Goal: Task Accomplishment & Management: Manage account settings

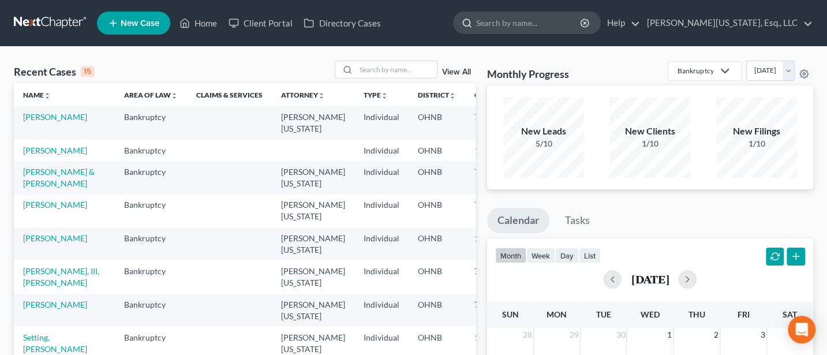
click at [544, 25] on input "search" at bounding box center [529, 22] width 106 height 21
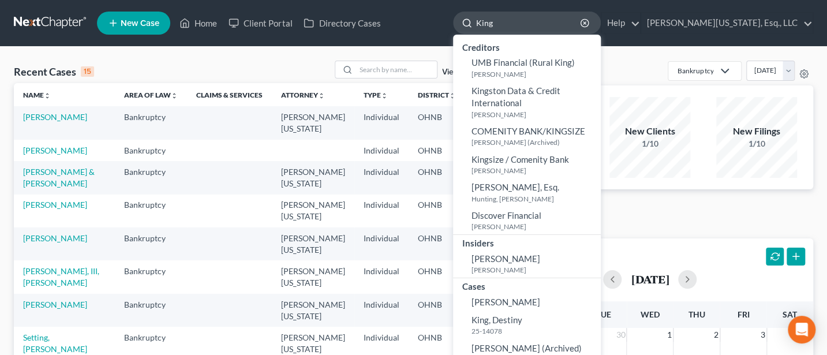
type input "King"
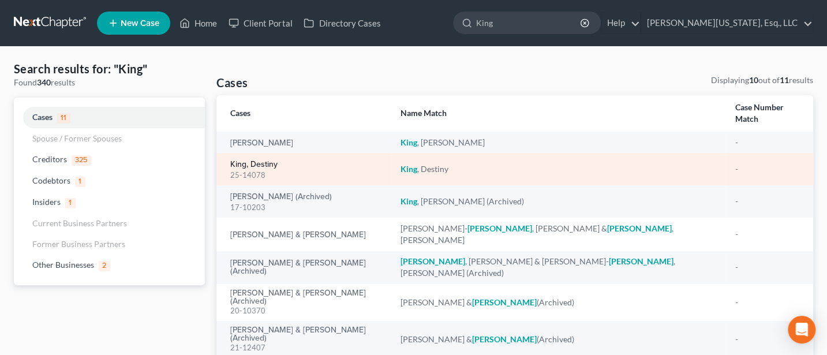
click at [249, 160] on link "King, Destiny" at bounding box center [253, 164] width 47 height 8
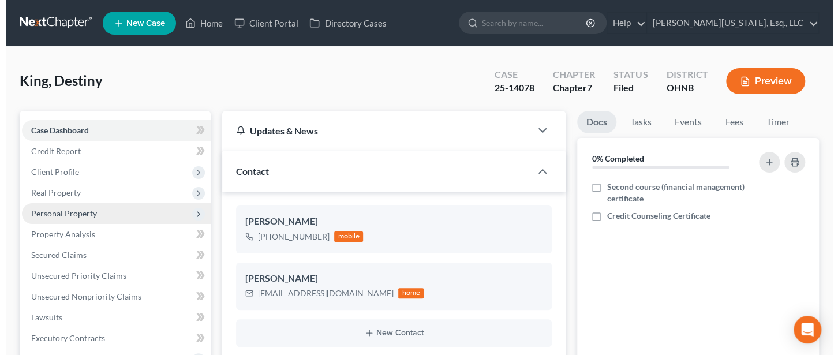
scroll to position [4, 0]
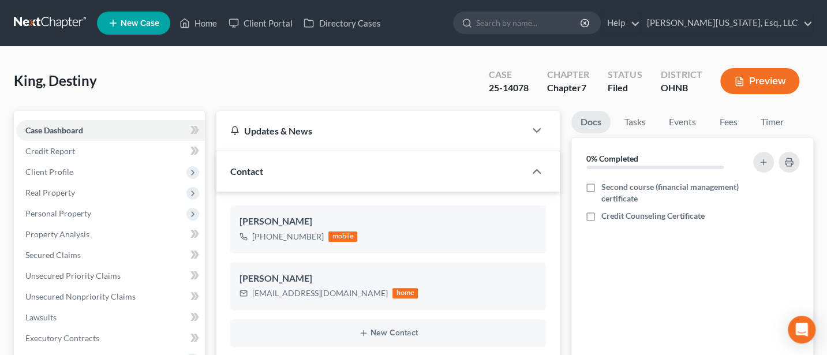
click at [773, 82] on button "Preview" at bounding box center [759, 81] width 79 height 26
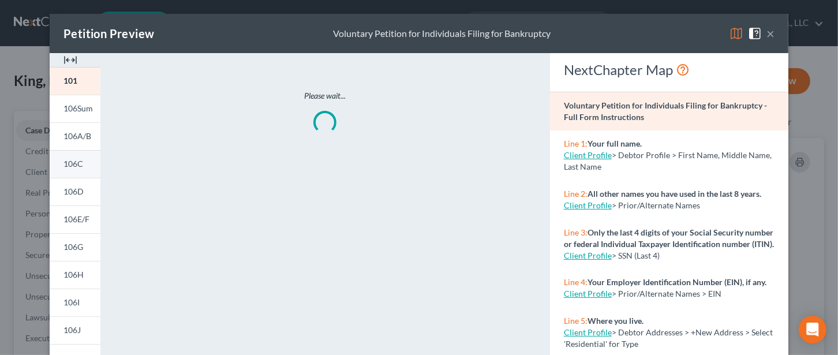
click at [78, 166] on link "106C" at bounding box center [75, 164] width 51 height 28
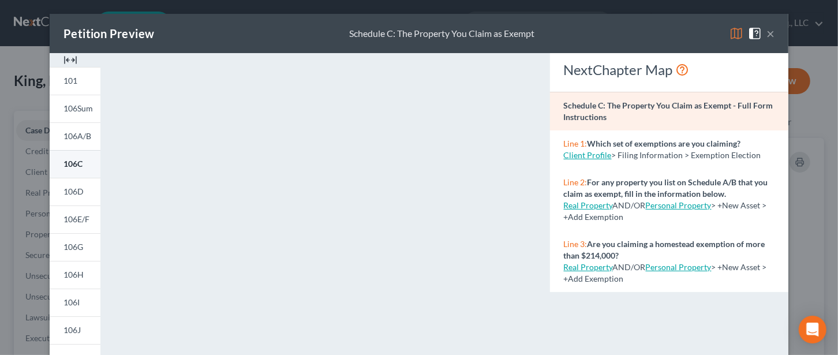
click at [73, 161] on span "106C" at bounding box center [72, 164] width 19 height 10
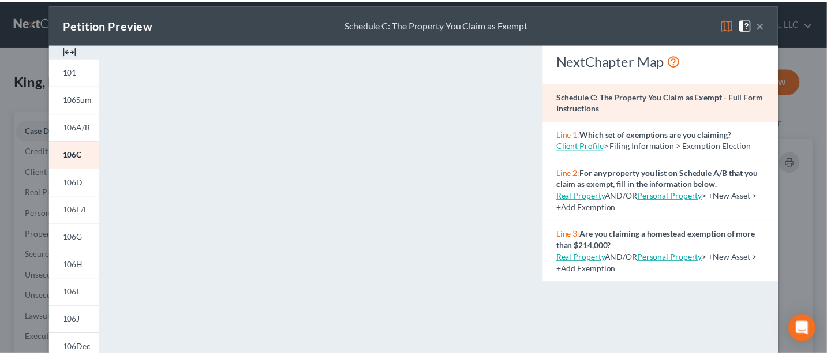
scroll to position [0, 0]
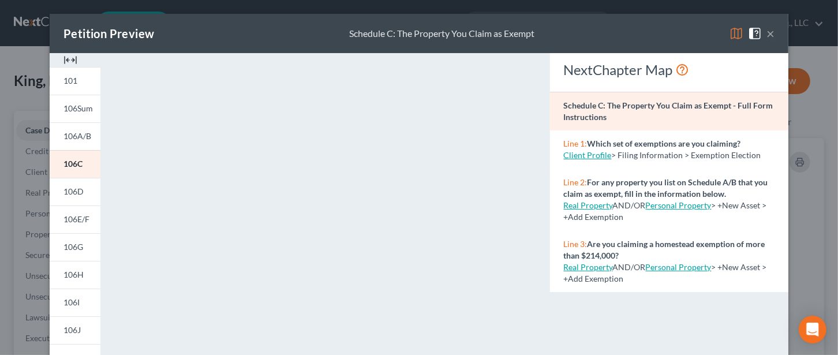
click at [766, 31] on button "×" at bounding box center [770, 34] width 8 height 14
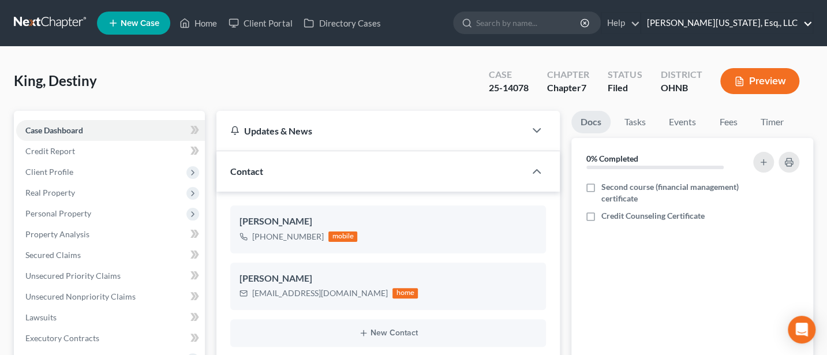
click at [739, 24] on link "Jann C. Washington, Esq., LLC" at bounding box center [726, 23] width 171 height 21
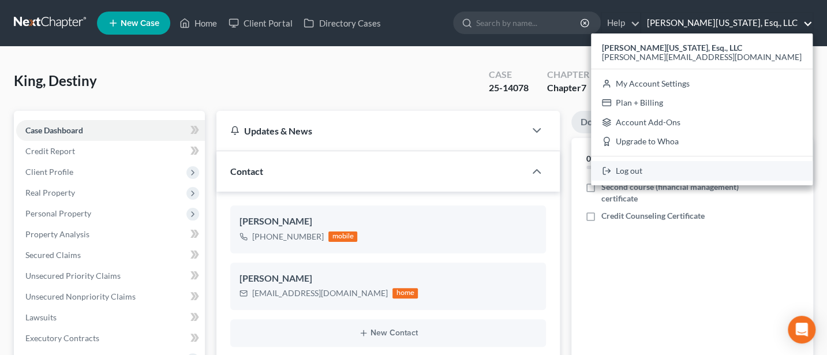
click at [727, 166] on link "Log out" at bounding box center [702, 171] width 222 height 20
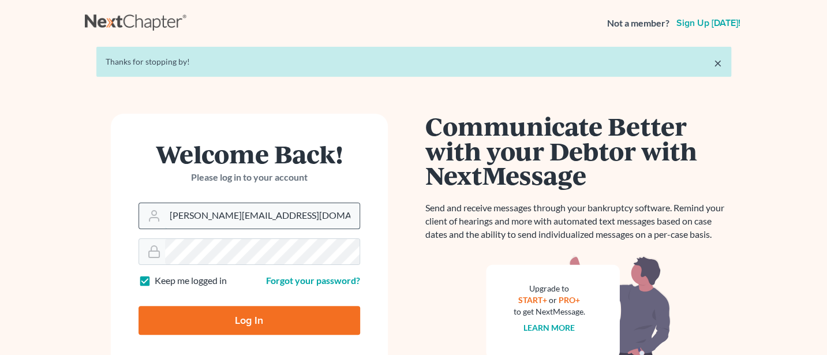
click at [269, 211] on input "[PERSON_NAME][EMAIL_ADDRESS][DOMAIN_NAME]" at bounding box center [262, 215] width 194 height 25
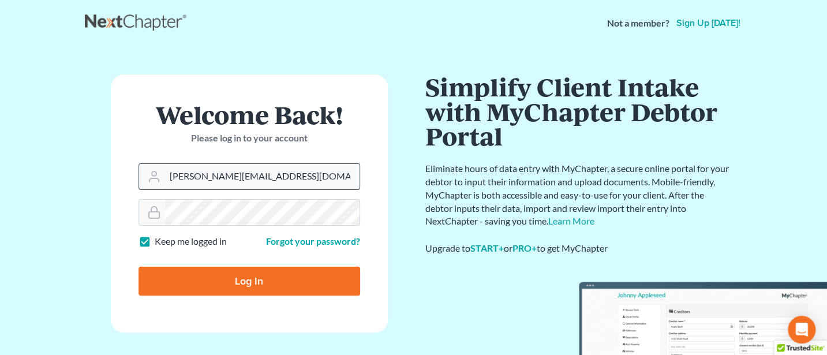
click at [310, 179] on input "[PERSON_NAME][EMAIL_ADDRESS][DOMAIN_NAME]" at bounding box center [262, 176] width 194 height 25
type input "[PERSON_NAME][EMAIL_ADDRESS][DOMAIN_NAME]"
click at [244, 273] on input "Log In" at bounding box center [250, 281] width 222 height 29
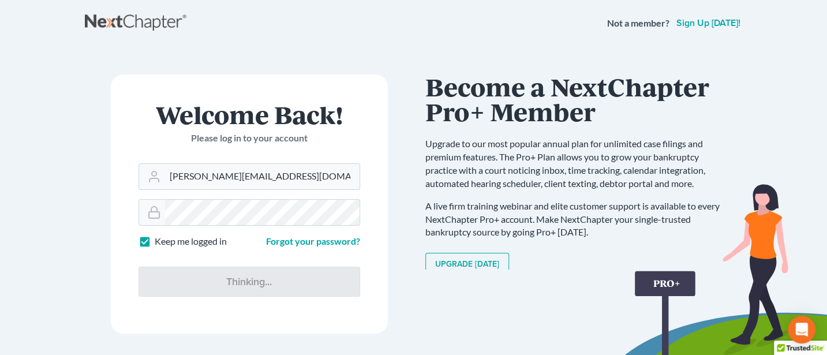
type input "Thinking..."
